Goal: Task Accomplishment & Management: Use online tool/utility

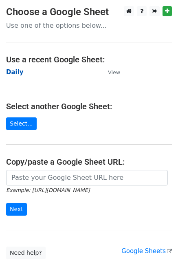
click at [17, 70] on strong "Daily" at bounding box center [14, 71] width 17 height 7
click at [16, 70] on strong "Daily" at bounding box center [14, 71] width 17 height 7
click at [15, 70] on strong "Daily" at bounding box center [14, 71] width 17 height 7
click at [15, 72] on strong "Daily" at bounding box center [14, 71] width 17 height 7
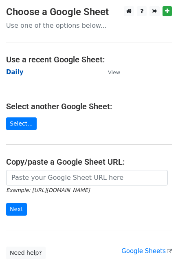
click at [13, 72] on strong "Daily" at bounding box center [14, 71] width 17 height 7
click at [13, 69] on strong "Daily" at bounding box center [14, 71] width 17 height 7
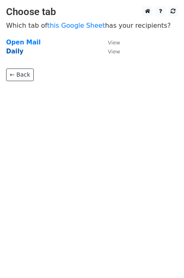
click at [15, 52] on strong "Daily" at bounding box center [14, 51] width 17 height 7
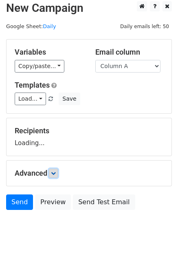
click at [56, 171] on icon at bounding box center [53, 173] width 5 height 5
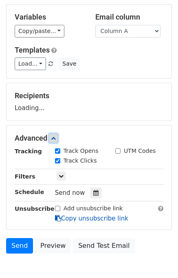
scroll to position [68, 0]
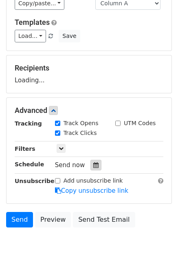
click at [93, 163] on icon at bounding box center [95, 165] width 5 height 6
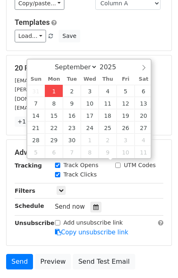
type input "2025-09-01 15:00"
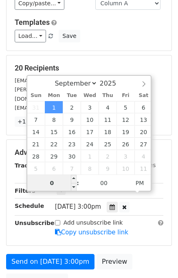
type input "03"
click at [135, 240] on form "Variables Copy/paste... {{Column A}} {{Column B}} {{Column C}} {{Column D}} {{C…" at bounding box center [89, 134] width 166 height 316
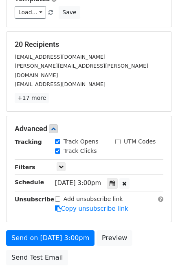
scroll to position [136, 0]
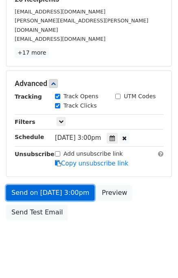
click at [59, 185] on link "Send on Sep 1 at 3:00pm" at bounding box center [50, 192] width 88 height 15
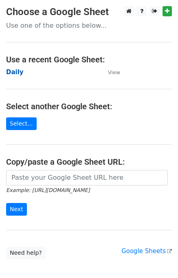
click at [9, 74] on strong "Daily" at bounding box center [14, 71] width 17 height 7
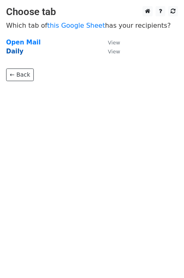
click at [12, 51] on strong "Daily" at bounding box center [14, 51] width 17 height 7
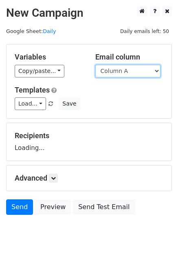
click at [123, 72] on select "Column A Column B Column C Column D Column E" at bounding box center [127, 71] width 65 height 13
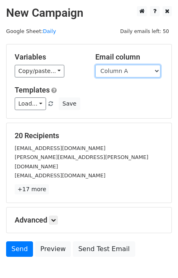
click at [119, 73] on select "Column A Column B Column C Column D Column E" at bounding box center [127, 71] width 65 height 13
select select "Column B"
click at [95, 65] on select "Column A Column B Column C Column D Column E" at bounding box center [127, 71] width 65 height 13
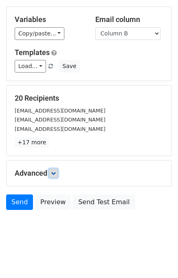
click at [52, 171] on icon at bounding box center [53, 173] width 5 height 5
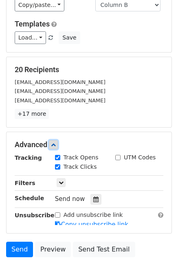
scroll to position [99, 0]
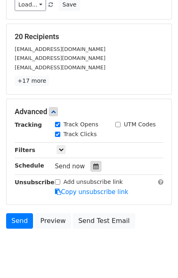
click at [90, 169] on div at bounding box center [95, 166] width 11 height 11
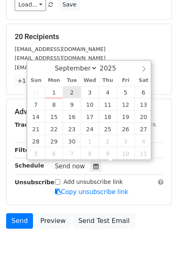
type input "2025-09-02 12:00"
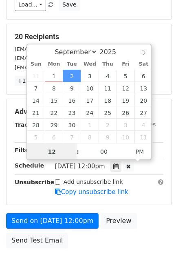
scroll to position [0, 0]
type input "02"
type input "2025-09-02 14:00"
click at [142, 221] on div "Send on Sep 2 at 12:00pm Preview Send Test Email" at bounding box center [89, 232] width 178 height 39
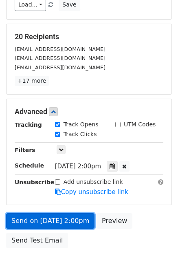
click at [63, 219] on link "Send on Sep 2 at 2:00pm" at bounding box center [50, 220] width 88 height 15
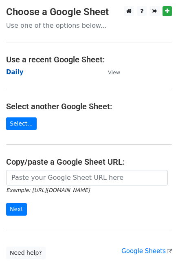
click at [15, 70] on strong "Daily" at bounding box center [14, 71] width 17 height 7
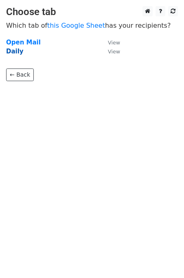
click at [14, 53] on strong "Daily" at bounding box center [14, 51] width 17 height 7
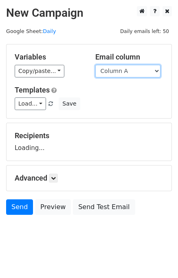
click at [126, 71] on select "Column A Column B Column C Column D Column E" at bounding box center [127, 71] width 65 height 13
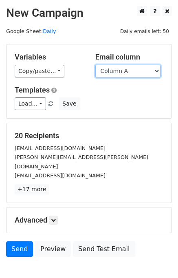
click at [126, 70] on select "Column A Column B Column C Column D Column E" at bounding box center [127, 71] width 65 height 13
select select "Column C"
click at [95, 65] on select "Column A Column B Column C Column D Column E" at bounding box center [127, 71] width 65 height 13
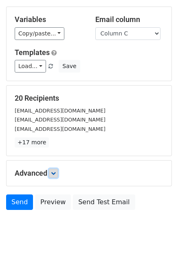
click at [54, 173] on icon at bounding box center [53, 173] width 5 height 5
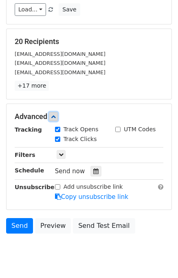
scroll to position [100, 0]
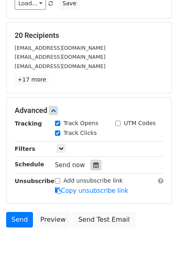
click at [96, 164] on div at bounding box center [95, 165] width 11 height 11
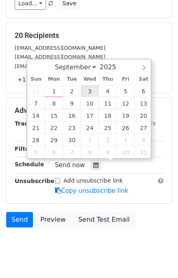
type input "2025-09-03 12:00"
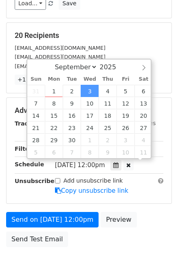
scroll to position [0, 0]
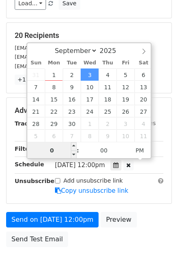
type input "03"
type input "2025-09-03 15:00"
click at [152, 228] on div "Send on Sep 3 at 12:00pm Preview Send Test Email" at bounding box center [89, 231] width 178 height 39
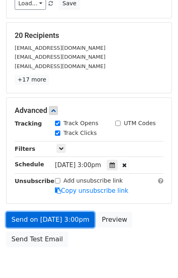
click at [68, 218] on link "Send on Sep 3 at 3:00pm" at bounding box center [50, 219] width 88 height 15
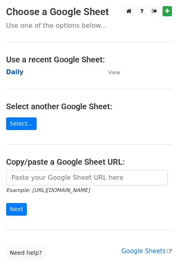
click at [14, 74] on strong "Daily" at bounding box center [14, 71] width 17 height 7
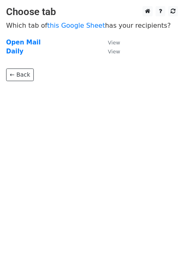
click at [3, 54] on main "Choose tab Which tab of this Google Sheet has your recipients? Open Mail View D…" at bounding box center [92, 43] width 184 height 75
click at [12, 52] on strong "Daily" at bounding box center [14, 51] width 17 height 7
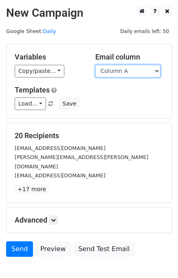
click at [132, 71] on select "Column A Column B Column C Column D Column E" at bounding box center [127, 71] width 65 height 13
select select "Column D"
click at [95, 65] on select "Column A Column B Column C Column D Column E" at bounding box center [127, 71] width 65 height 13
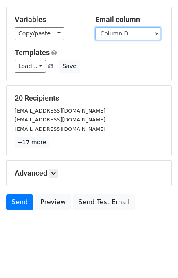
scroll to position [37, 0]
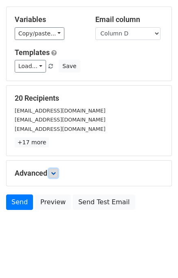
click at [56, 171] on icon at bounding box center [53, 173] width 5 height 5
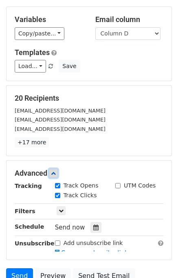
scroll to position [96, 0]
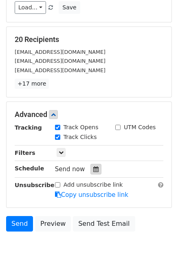
click at [93, 166] on icon at bounding box center [95, 169] width 5 height 6
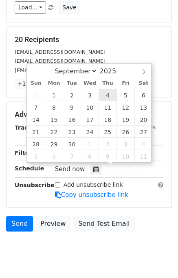
type input "2025-09-04 12:00"
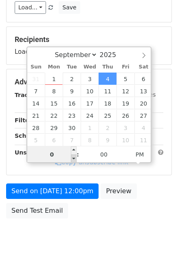
type input "04"
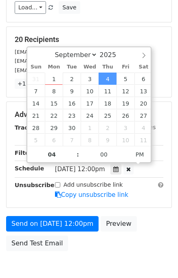
type input "2025-09-04 16:00"
drag, startPoint x: 151, startPoint y: 233, endPoint x: 154, endPoint y: 236, distance: 4.3
click at [152, 233] on div "Send on Sep 4 at 12:00pm Preview Send Test Email" at bounding box center [89, 235] width 178 height 39
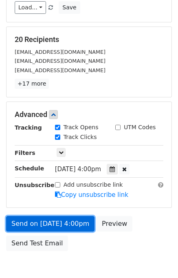
click at [70, 219] on link "Send on Sep 4 at 4:00pm" at bounding box center [50, 223] width 88 height 15
click at [57, 219] on link "Send on Sep 4 at 4:00pm" at bounding box center [50, 223] width 88 height 15
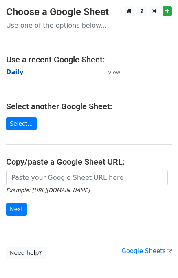
click at [20, 71] on strong "Daily" at bounding box center [14, 71] width 17 height 7
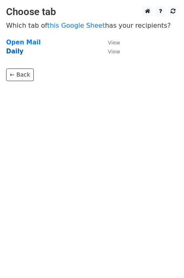
click at [16, 52] on strong "Daily" at bounding box center [14, 51] width 17 height 7
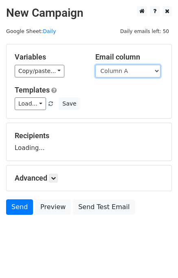
click at [129, 70] on select "Column A Column B Column C Column D Column E" at bounding box center [127, 71] width 65 height 13
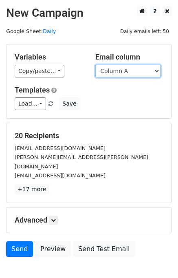
click at [131, 72] on select "Column A Column B Column C Column D Column E" at bounding box center [127, 71] width 65 height 13
select select "Column E"
click at [95, 65] on select "Column A Column B Column C Column D Column E" at bounding box center [127, 71] width 65 height 13
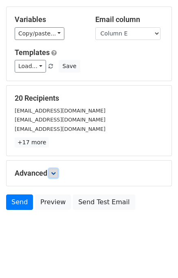
click at [52, 175] on link at bounding box center [53, 172] width 9 height 9
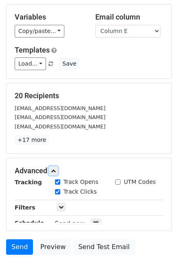
scroll to position [96, 0]
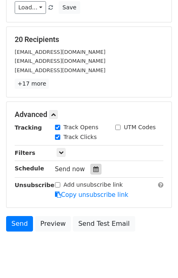
click at [93, 168] on icon at bounding box center [95, 169] width 5 height 6
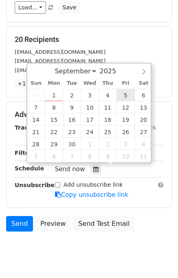
type input "[DATE] 12:00"
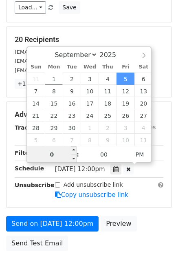
type input "05"
type input "[DATE] 17:00"
click at [142, 229] on div "Send on [DATE] 12:00pm Preview Send Test Email" at bounding box center [89, 235] width 178 height 39
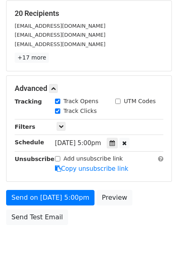
scroll to position [136, 0]
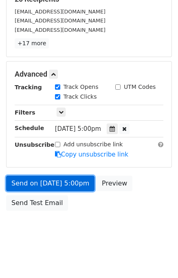
click at [42, 183] on link "Send on [DATE] 5:00pm" at bounding box center [50, 182] width 88 height 15
